Goal: Check status: Check status

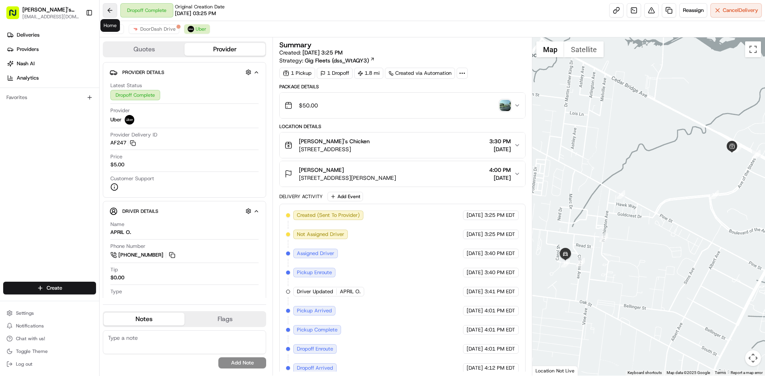
click at [115, 12] on button at bounding box center [110, 10] width 14 height 14
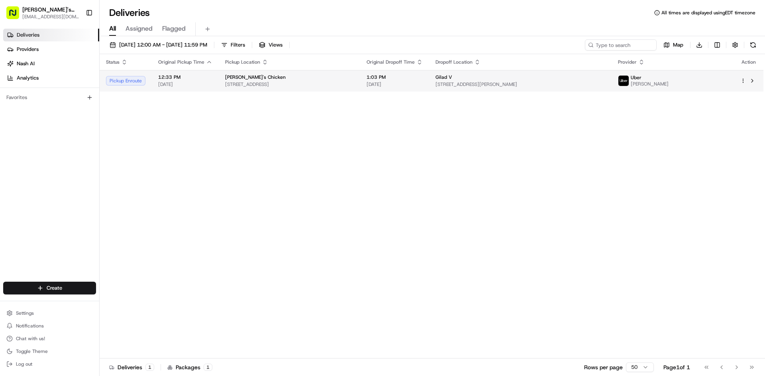
click at [275, 78] on div "[PERSON_NAME]'s Chicken" at bounding box center [289, 77] width 129 height 6
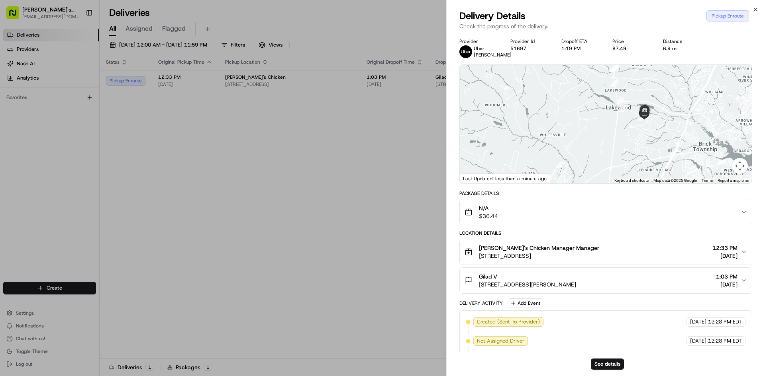
click at [751, 6] on div "Close Delivery Details Pickup Enroute Check the progress of the delivery. Provi…" at bounding box center [605, 188] width 319 height 376
